Goal: Task Accomplishment & Management: Use online tool/utility

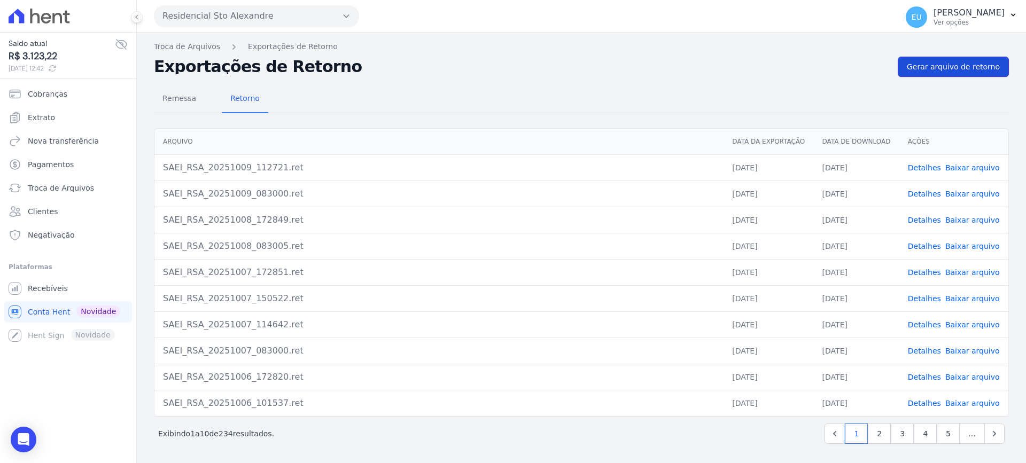
click at [951, 65] on span "Gerar arquivo de retorno" at bounding box center [953, 66] width 93 height 11
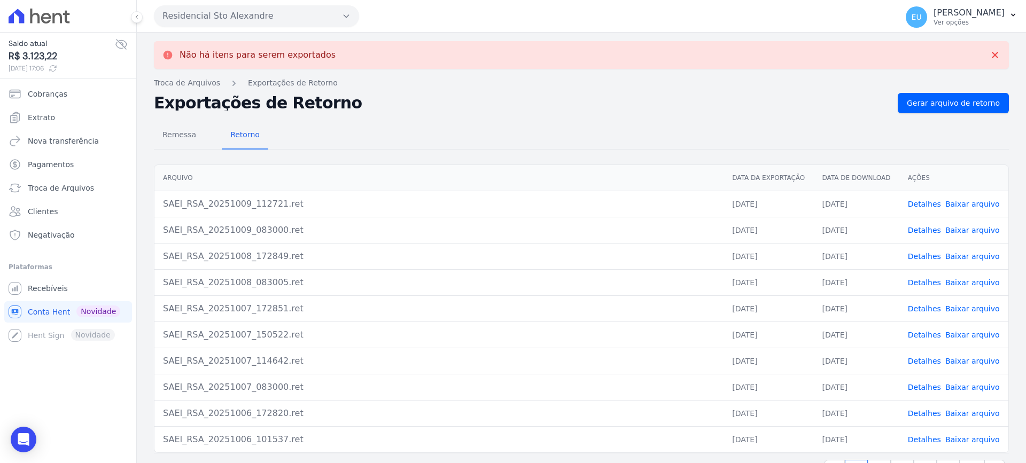
click at [120, 43] on icon at bounding box center [121, 45] width 11 height 10
click at [120, 43] on icon at bounding box center [121, 44] width 3 height 3
click at [120, 43] on icon at bounding box center [121, 45] width 11 height 10
click at [989, 50] on icon at bounding box center [994, 55] width 11 height 11
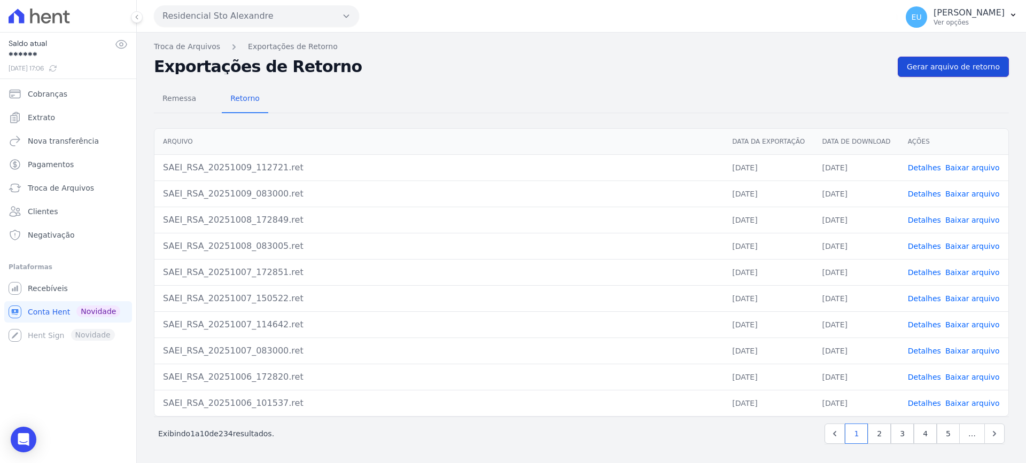
click at [931, 61] on link "Gerar arquivo de retorno" at bounding box center [952, 67] width 111 height 20
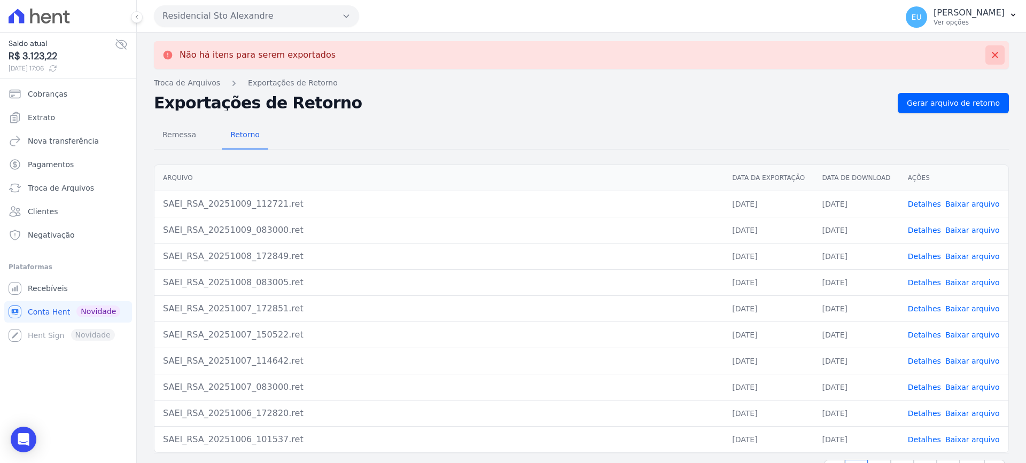
click at [989, 53] on icon at bounding box center [994, 55] width 11 height 11
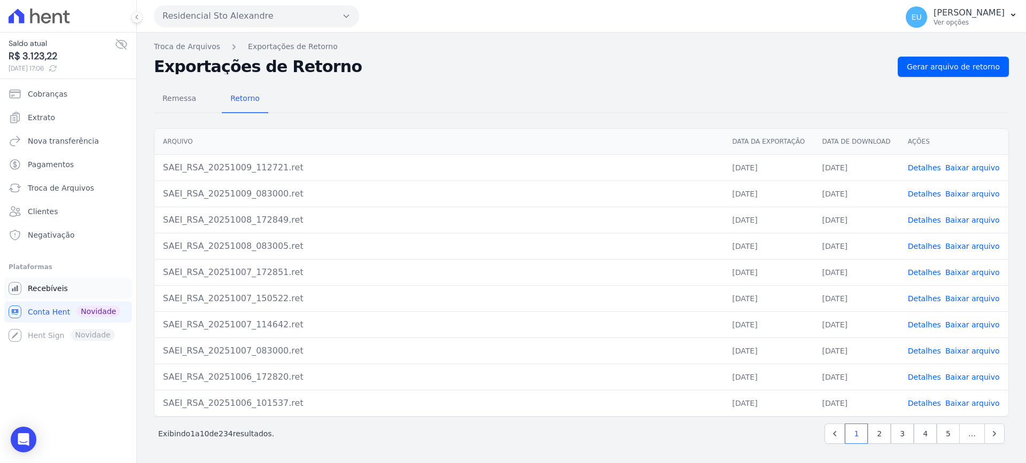
click at [54, 287] on span "Recebíveis" at bounding box center [48, 288] width 40 height 11
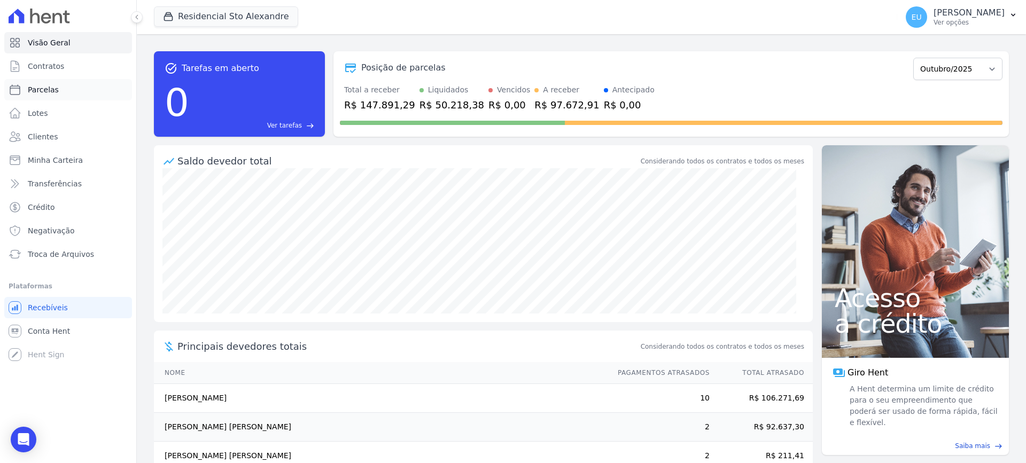
click at [46, 84] on link "Parcelas" at bounding box center [68, 89] width 128 height 21
select select
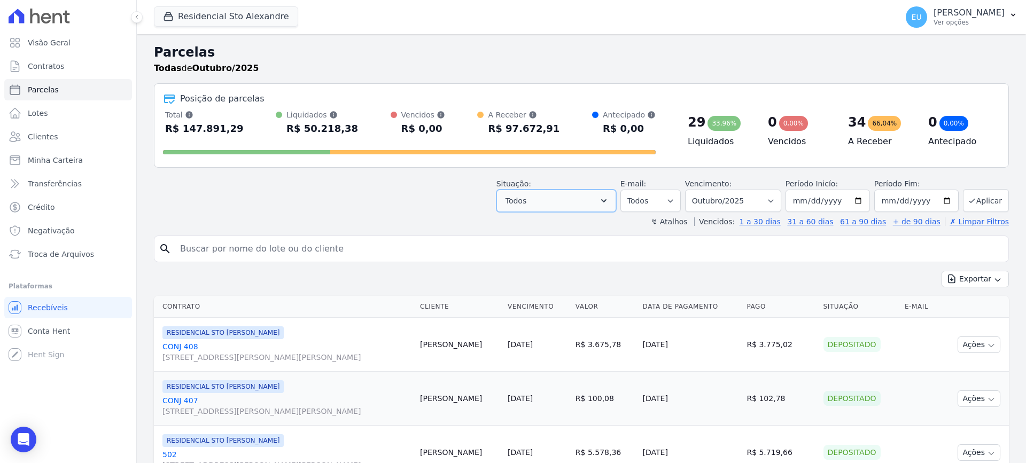
click at [605, 200] on button "Todos" at bounding box center [556, 201] width 120 height 22
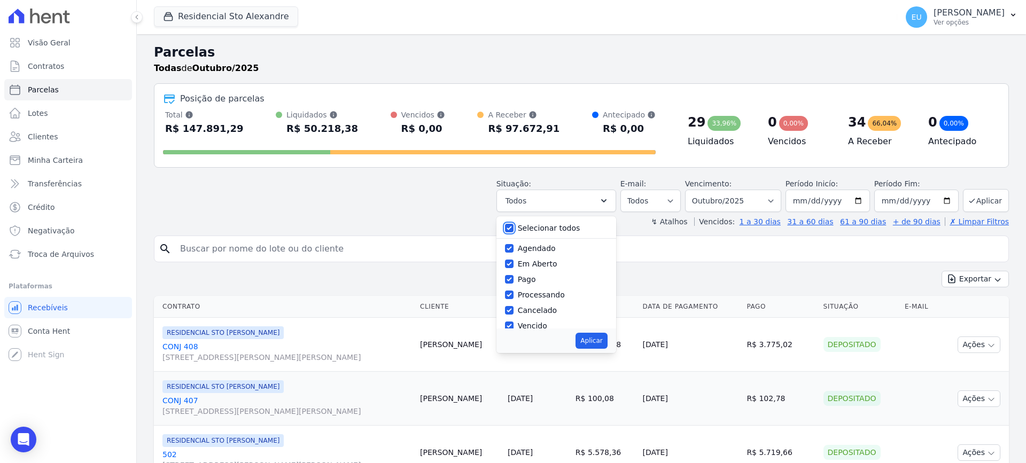
click at [513, 227] on input "Selecionar todos" at bounding box center [509, 228] width 9 height 9
checkbox input "false"
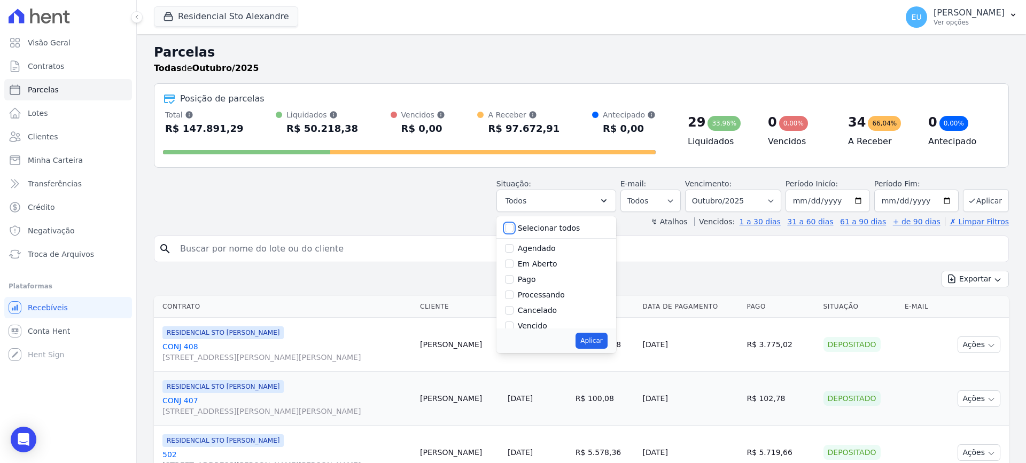
checkbox input "false"
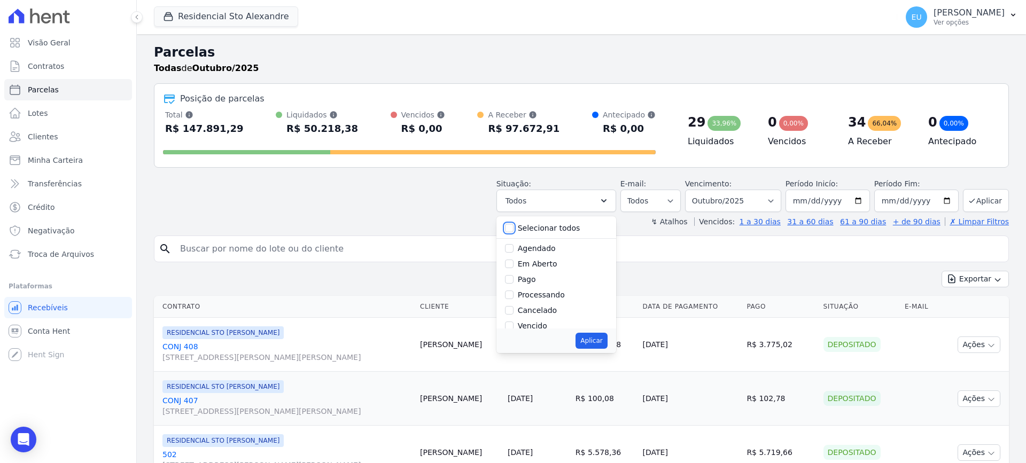
checkbox input "false"
click at [513, 271] on input "Vencido" at bounding box center [509, 272] width 9 height 9
checkbox input "true"
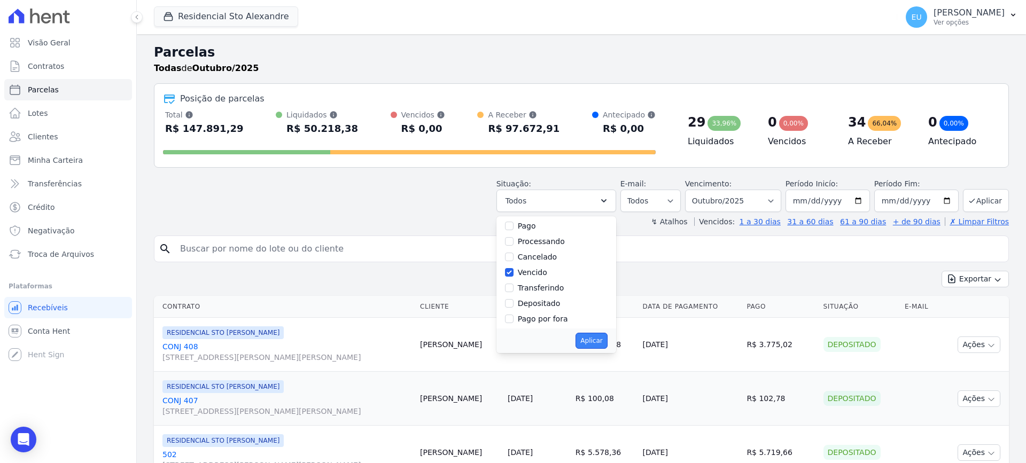
click at [605, 341] on button "Aplicar" at bounding box center [591, 341] width 32 height 16
select select "overdue"
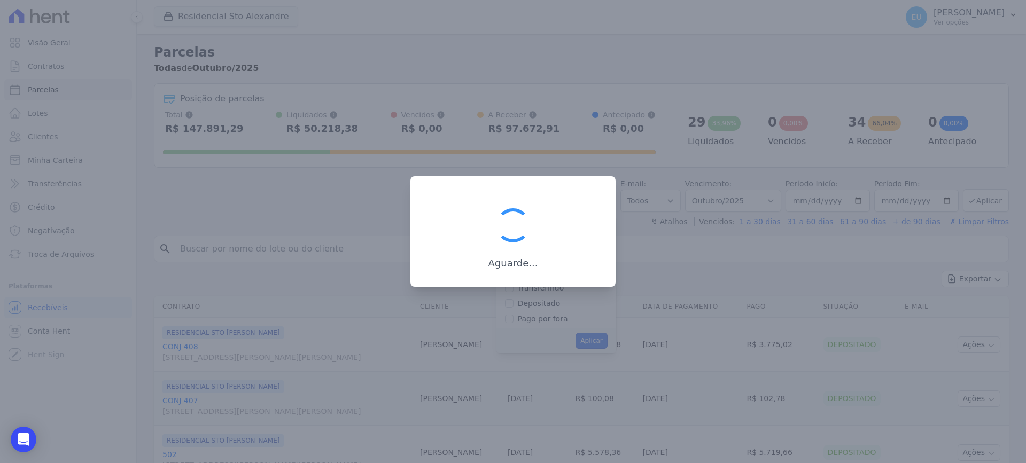
scroll to position [19, 0]
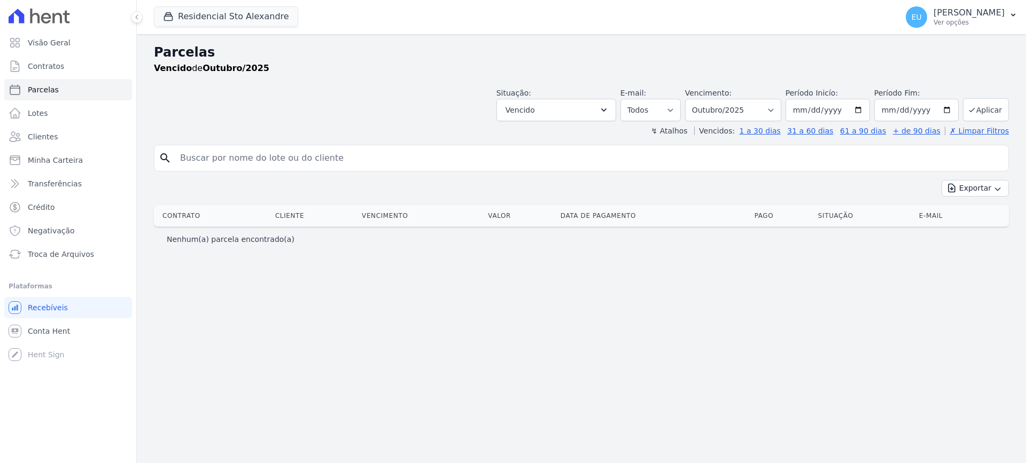
select select
click at [781, 107] on select "Filtrar por período ──────── Todos os meses Março/2020 Abril/2020 Maio/2020 Jun…" at bounding box center [733, 110] width 96 height 22
select select "date_range_filter"
click at [700, 99] on select "Filtrar por período ──────── Todos os meses Março/2020 Abril/2020 Maio/2020 Jun…" at bounding box center [733, 110] width 96 height 22
click at [826, 107] on input "[DATE]" at bounding box center [827, 110] width 84 height 22
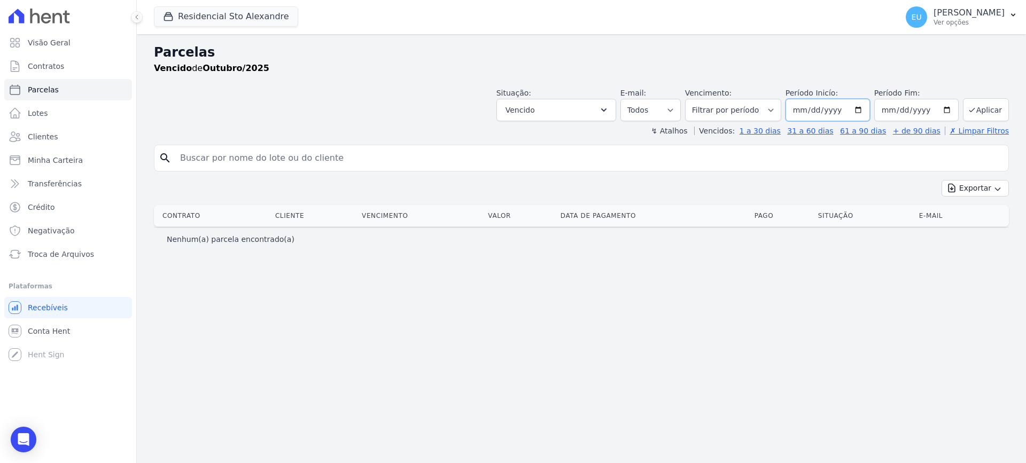
click at [822, 109] on input "[DATE]" at bounding box center [827, 110] width 84 height 22
type input "2025-04-01"
click at [891, 108] on input "[DATE]" at bounding box center [916, 110] width 84 height 22
type input "[DATE]"
click at [810, 262] on div "Parcelas Vencido de Outubro/2025 Situação: Agendado Em Aberto Pago Processando …" at bounding box center [581, 248] width 889 height 429
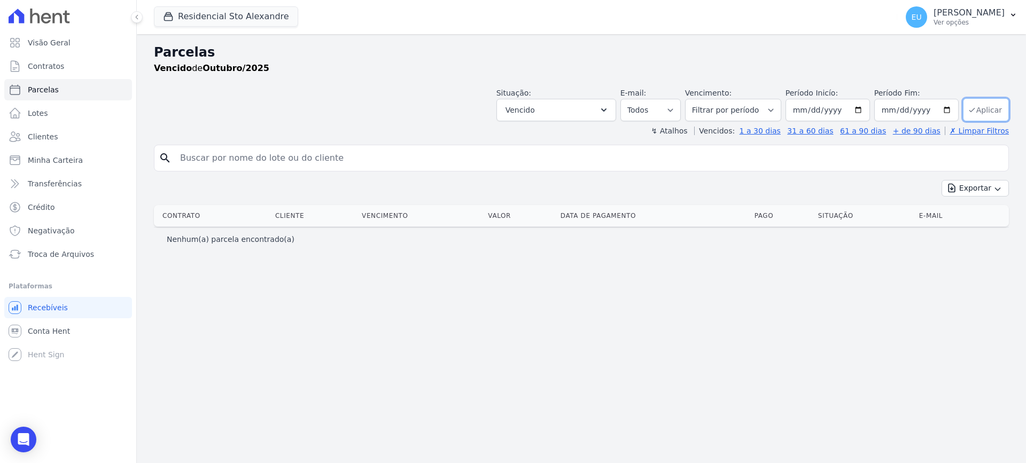
click at [990, 111] on button "Aplicar" at bounding box center [986, 109] width 46 height 23
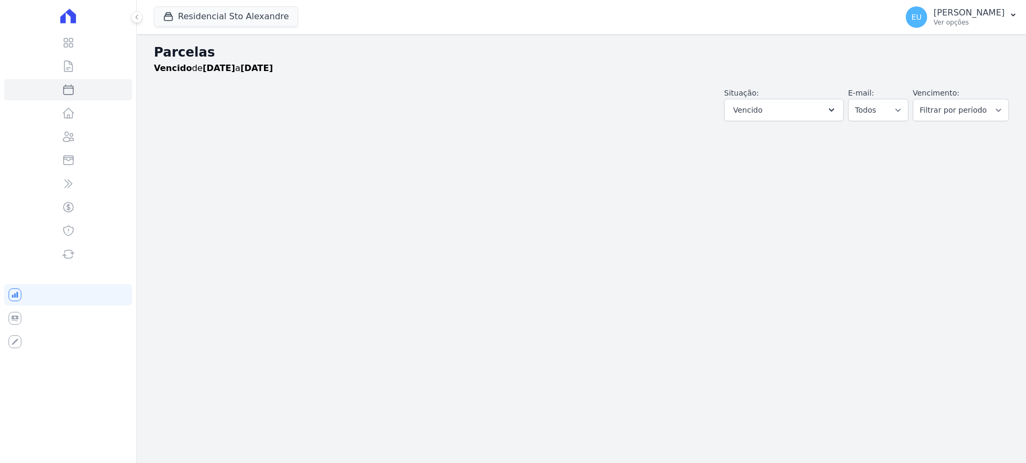
select select
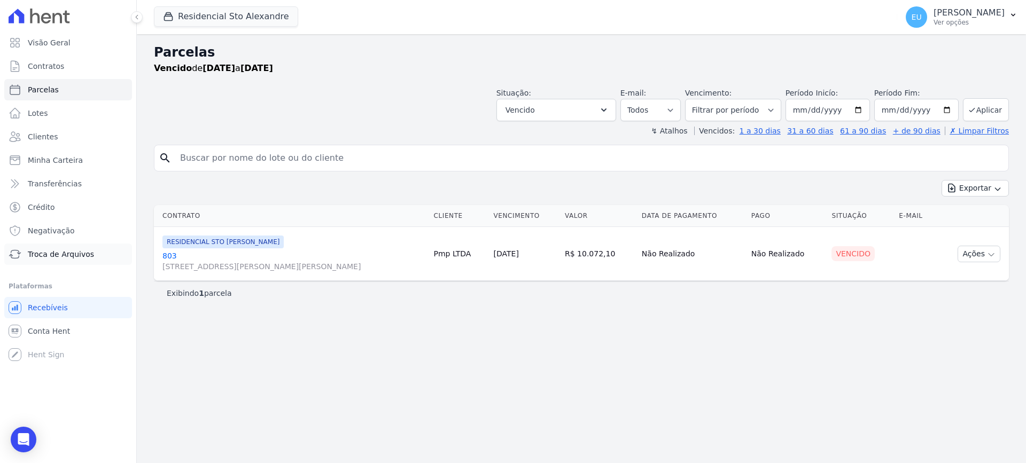
click at [53, 251] on span "Troca de Arquivos" at bounding box center [61, 254] width 66 height 11
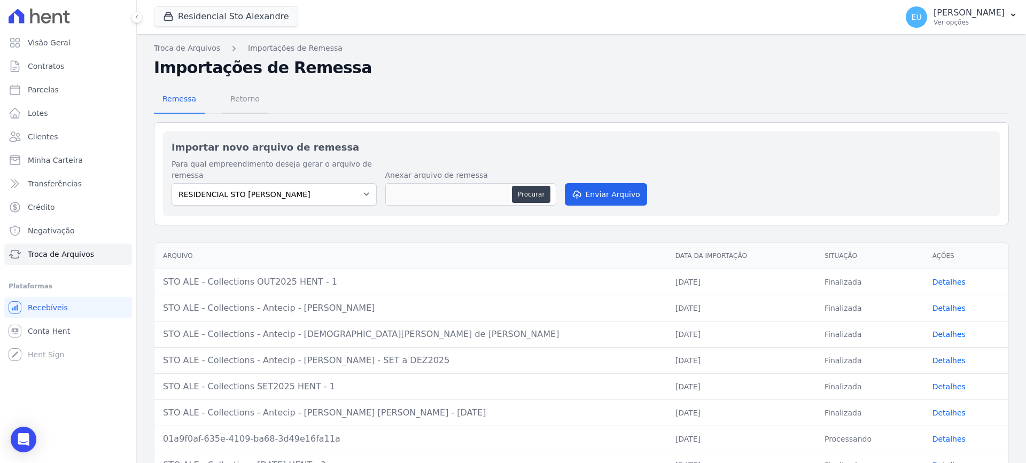
click at [234, 97] on span "Retorno" at bounding box center [245, 98] width 42 height 21
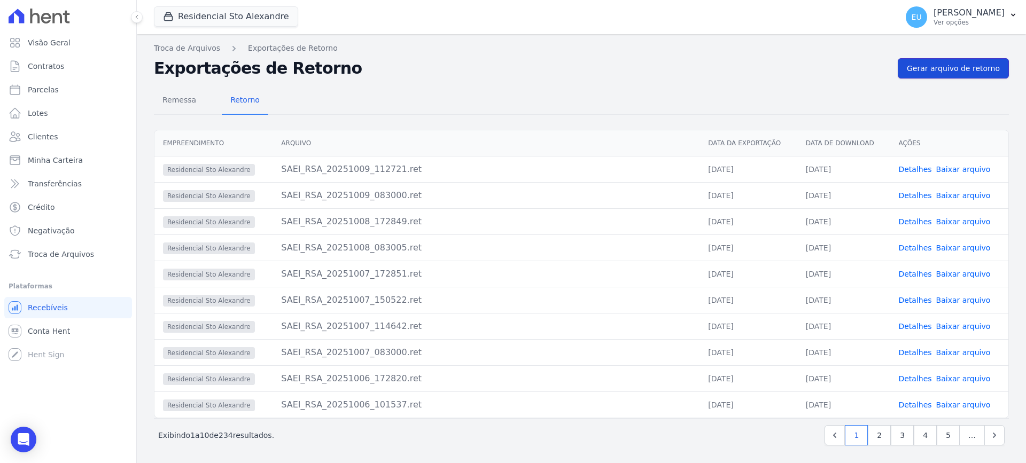
click at [943, 65] on span "Gerar arquivo de retorno" at bounding box center [953, 68] width 93 height 11
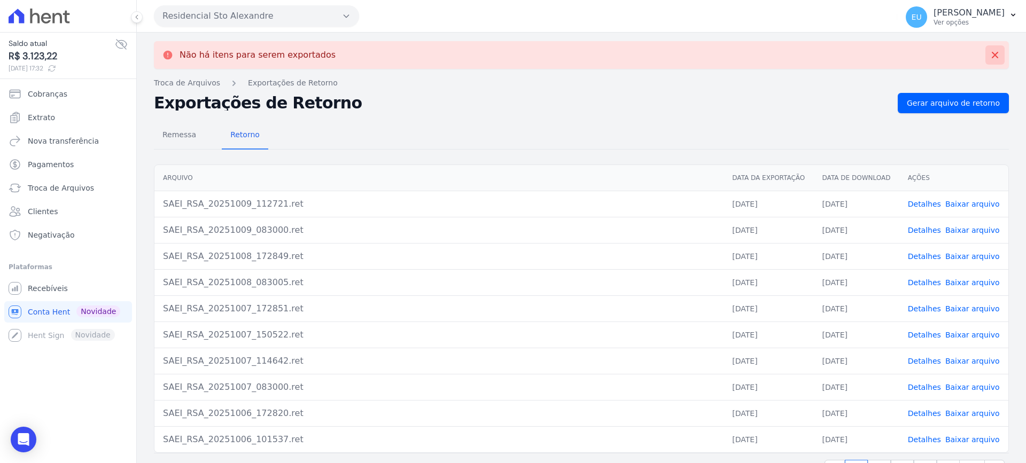
click at [991, 54] on icon at bounding box center [994, 55] width 6 height 6
